Goal: Task Accomplishment & Management: Complete application form

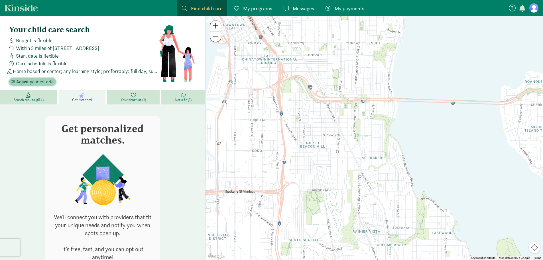
click at [44, 83] on span "Adjust your criteria" at bounding box center [34, 81] width 37 height 7
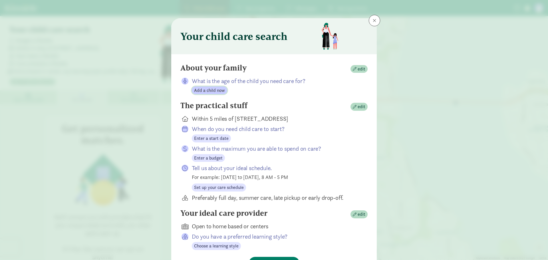
click at [215, 92] on span "Add a child now" at bounding box center [209, 90] width 31 height 7
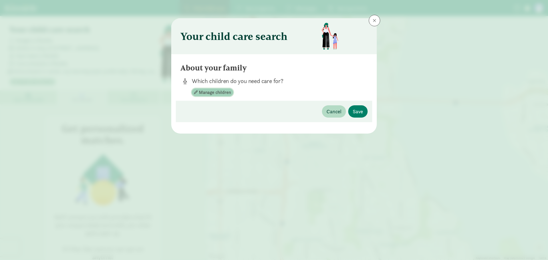
click at [215, 93] on span "Manage children" at bounding box center [215, 92] width 32 height 7
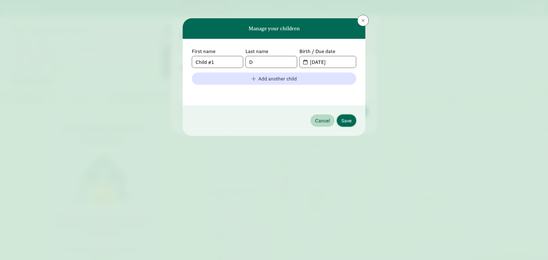
click at [346, 117] on span "Save" at bounding box center [346, 121] width 10 height 8
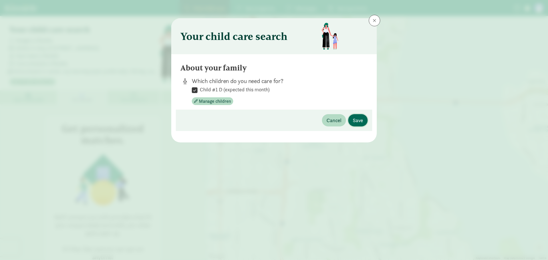
click at [353, 118] on span "Save" at bounding box center [357, 120] width 10 height 8
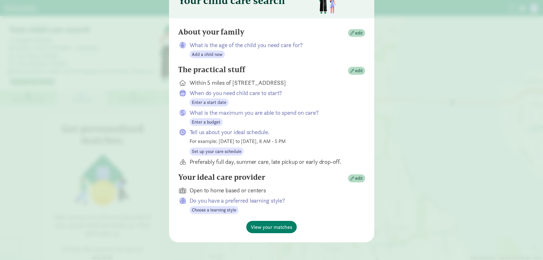
scroll to position [37, 0]
click at [270, 226] on span "View your matches" at bounding box center [271, 226] width 41 height 8
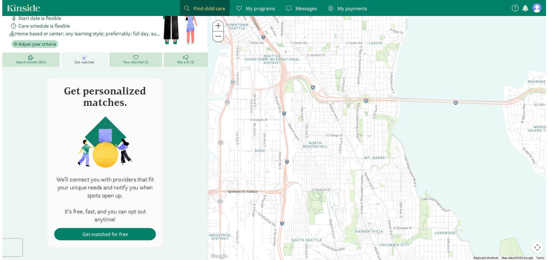
scroll to position [41, 0]
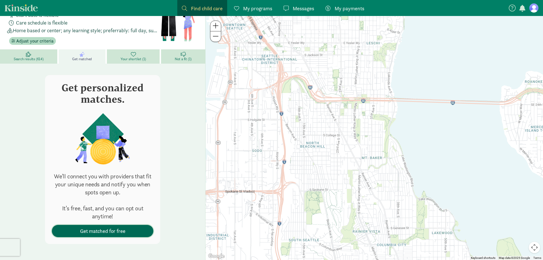
click at [126, 228] on span "Get matched for free" at bounding box center [102, 231] width 92 height 8
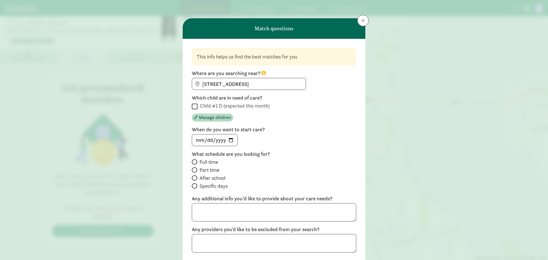
click at [200, 104] on label "Child #1 D (expected this month)" at bounding box center [233, 105] width 72 height 7
click at [197, 104] on input "Child #1 D (expected this month)" at bounding box center [195, 106] width 6 height 8
checkbox input "true"
click at [229, 141] on input "date" at bounding box center [214, 139] width 45 height 11
type input "[DATE]"
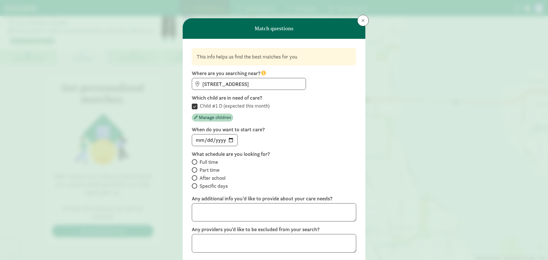
click at [213, 163] on span "Full time" at bounding box center [208, 162] width 19 height 7
click at [195, 163] on input "Full time" at bounding box center [194, 162] width 4 height 4
radio input "true"
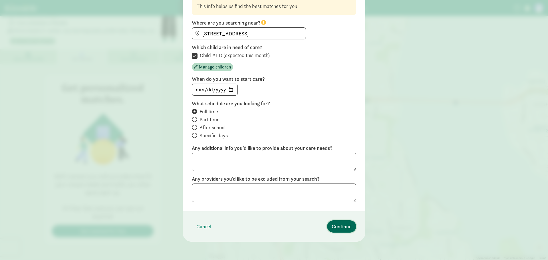
click at [334, 232] on button "Continue" at bounding box center [341, 226] width 29 height 12
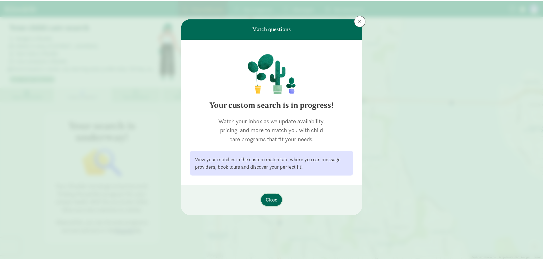
scroll to position [0, 0]
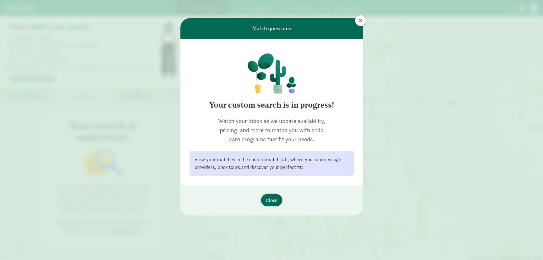
click at [267, 197] on span "Close" at bounding box center [272, 200] width 12 height 8
